Goal: Task Accomplishment & Management: Complete application form

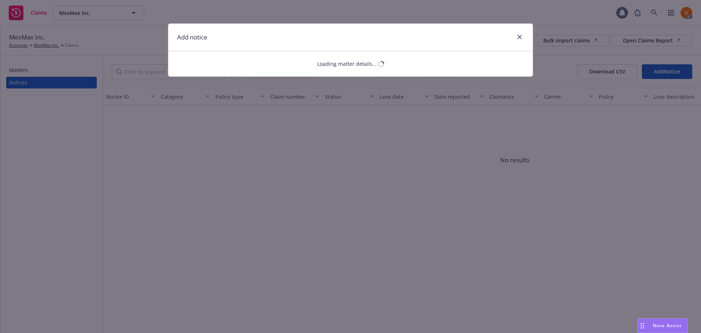
select select "GENERAL_LIABILITY"
select select "open"
select select "CLAIM"
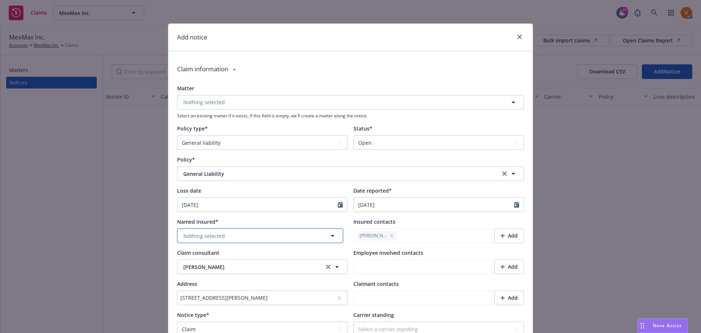
click at [230, 228] on button "Nothing selected" at bounding box center [260, 235] width 166 height 15
type textarea "x"
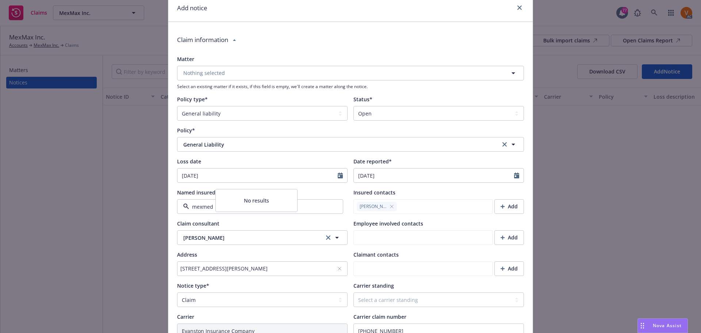
scroll to position [110, 0]
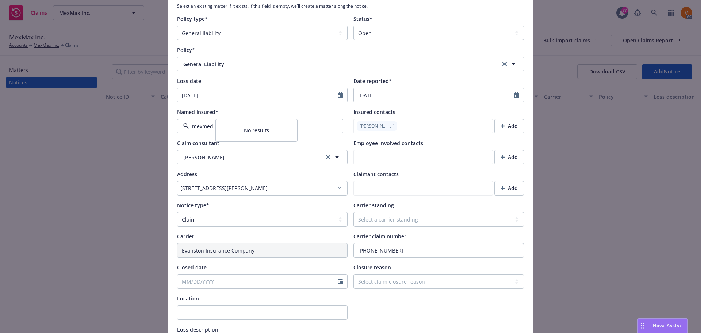
type input "mexmed"
click at [135, 190] on div "Add notice Claim information Matter Nothing selected Select an existing matter …" at bounding box center [350, 166] width 701 height 333
